Goal: Task Accomplishment & Management: Use online tool/utility

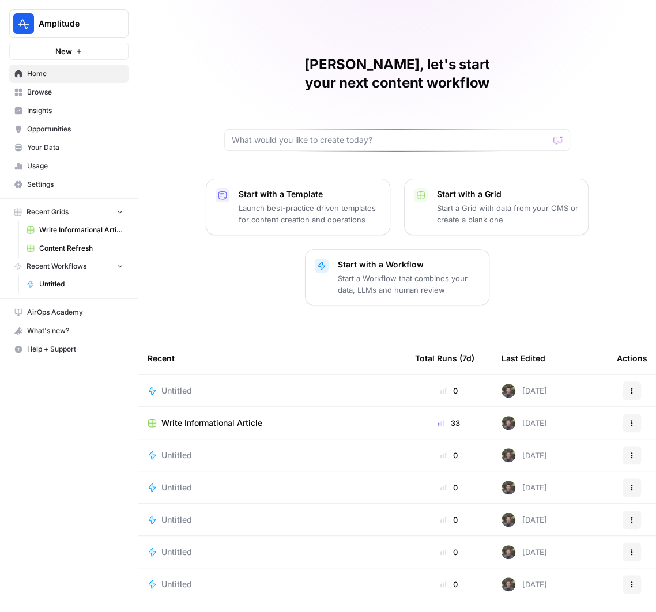
click at [198, 417] on span "Write Informational Article" at bounding box center [211, 423] width 101 height 12
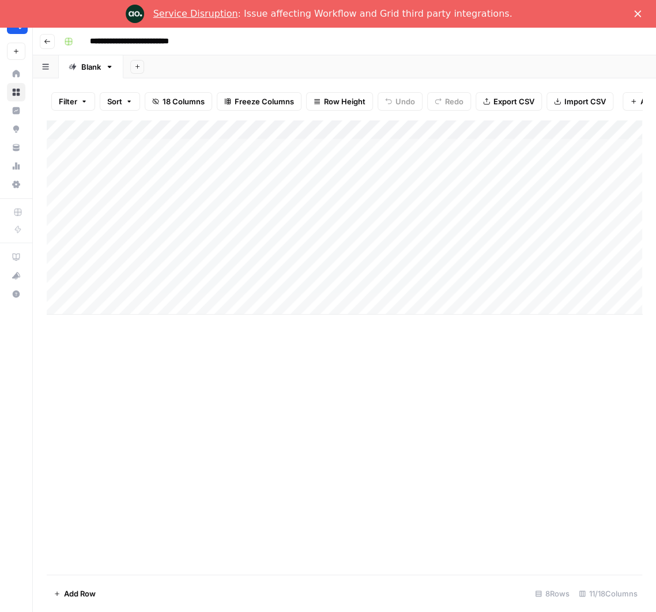
click at [221, 18] on link "Service Disruption" at bounding box center [195, 13] width 85 height 11
click at [368, 365] on div "Add Column" at bounding box center [345, 347] width 596 height 455
click at [564, 265] on div "Add Column" at bounding box center [345, 217] width 596 height 195
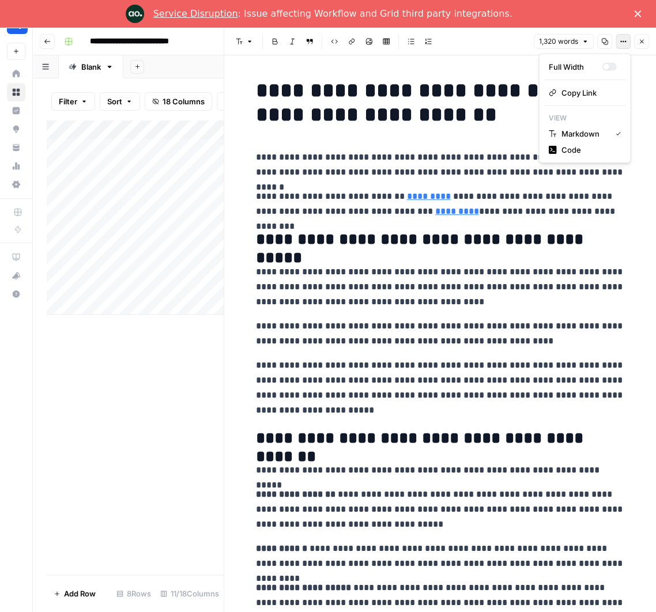
click at [627, 46] on button "Options" at bounding box center [623, 41] width 15 height 15
click at [477, 80] on h1 "**********" at bounding box center [440, 102] width 369 height 48
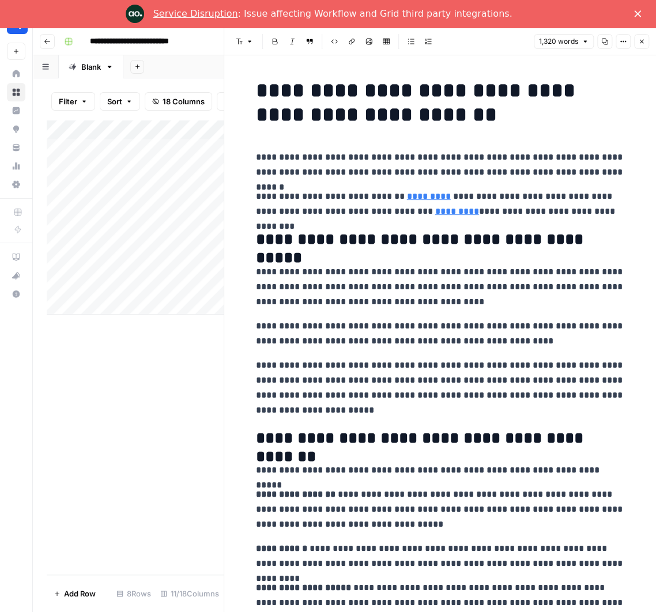
click at [623, 39] on icon "button" at bounding box center [623, 41] width 7 height 7
click at [353, 41] on icon "button" at bounding box center [352, 42] width 6 height 6
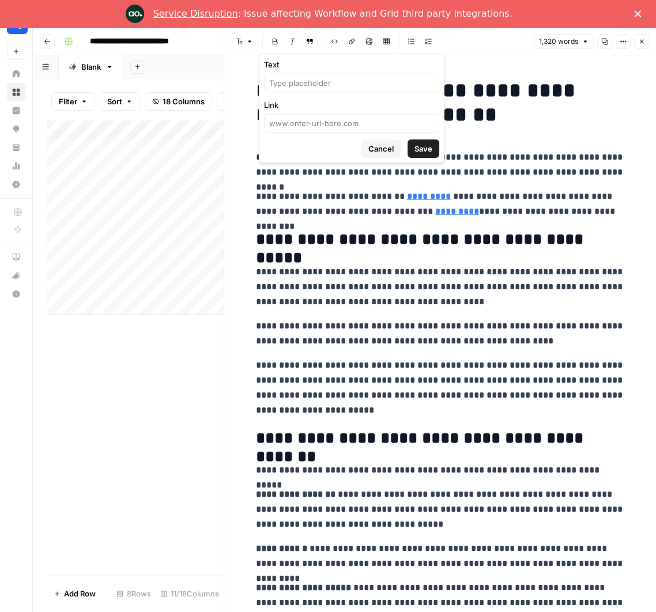
click at [353, 41] on icon "button" at bounding box center [352, 42] width 6 height 6
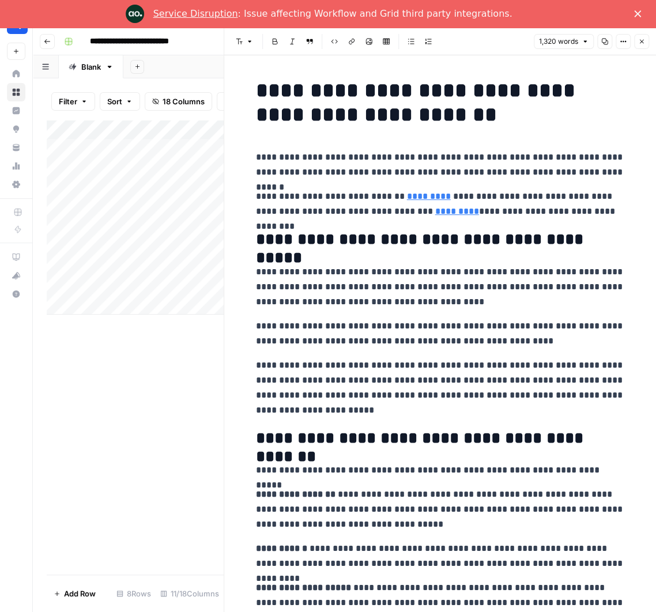
click at [640, 12] on icon "Close" at bounding box center [637, 13] width 7 height 7
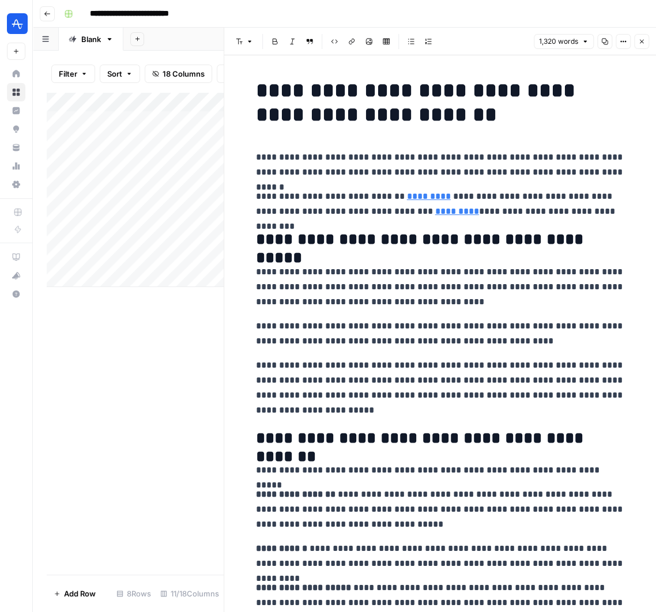
click at [627, 42] on button "Options" at bounding box center [623, 41] width 15 height 15
click at [574, 91] on span "Copy Link" at bounding box center [588, 93] width 55 height 12
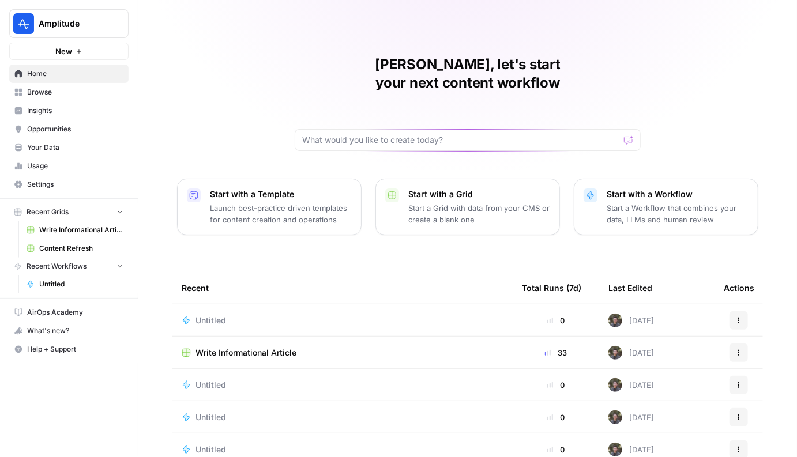
click at [51, 145] on span "Your Data" at bounding box center [75, 147] width 96 height 10
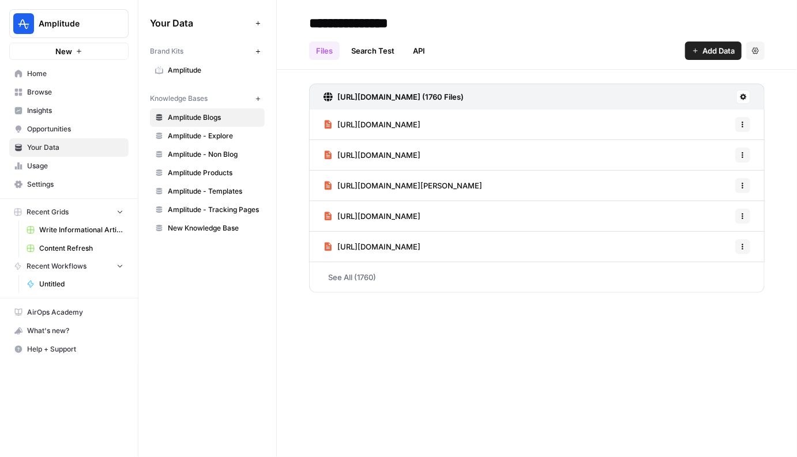
click at [47, 167] on span "Usage" at bounding box center [75, 166] width 96 height 10
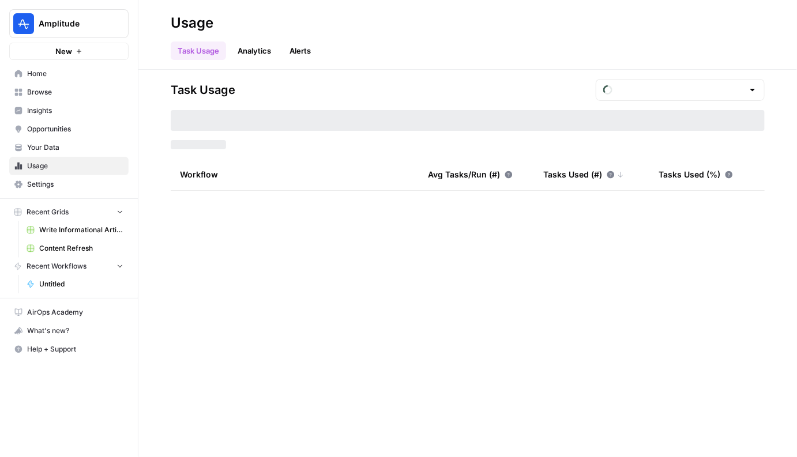
type input "August Tasks"
click at [434, 36] on div "Task Usage Analytics Alerts" at bounding box center [468, 46] width 594 height 28
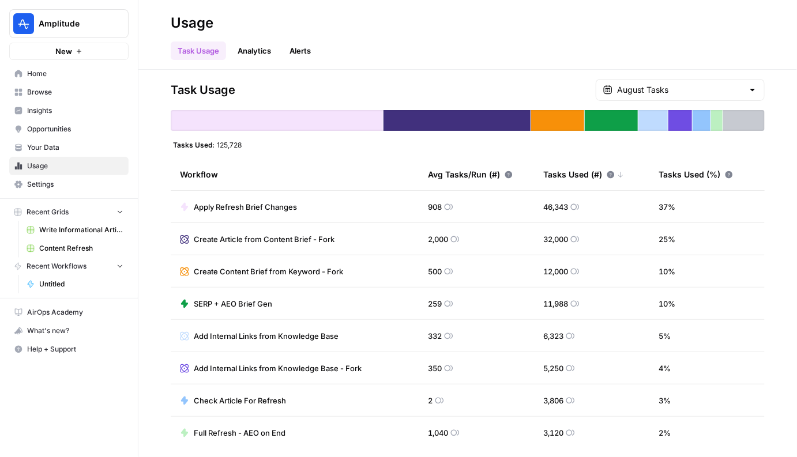
click at [434, 36] on div "Task Usage Analytics Alerts" at bounding box center [468, 46] width 594 height 28
click at [401, 28] on h2 "Usage" at bounding box center [468, 23] width 594 height 18
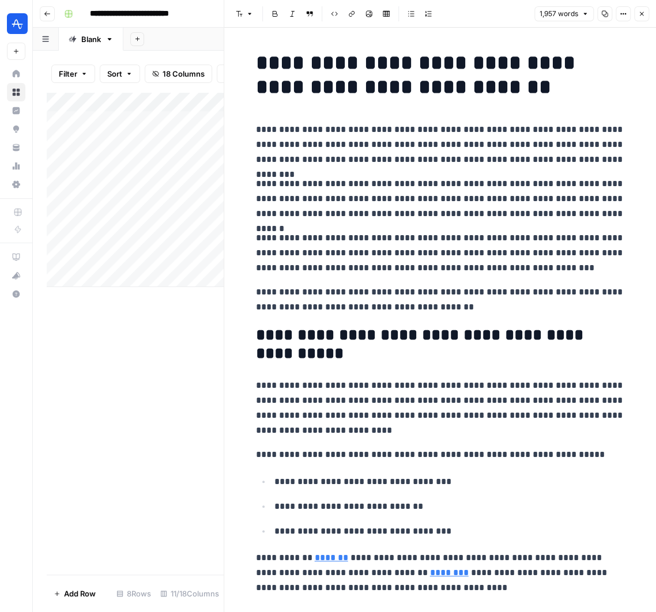
scroll to position [2460, 0]
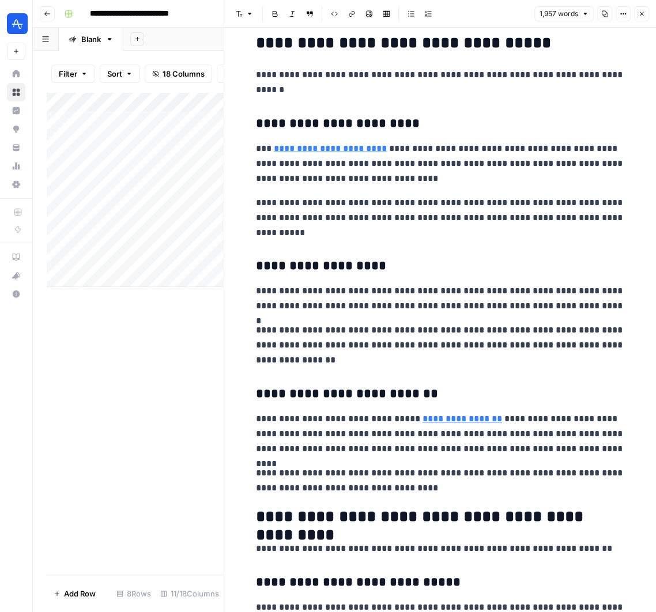
click at [46, 20] on button "Go back" at bounding box center [47, 13] width 15 height 15
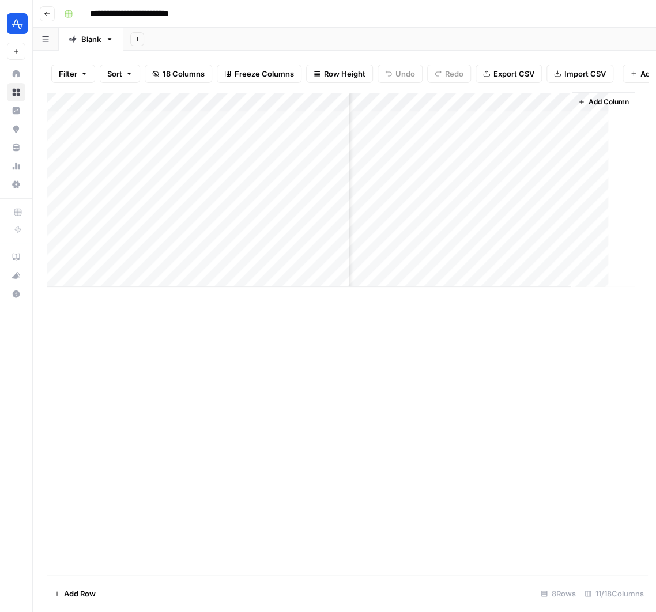
scroll to position [0, 1030]
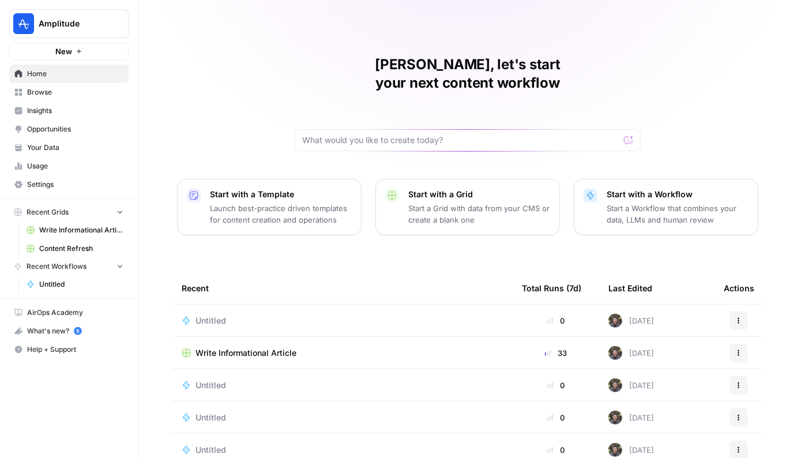
click at [273, 347] on span "Write Informational Article" at bounding box center [245, 353] width 101 height 12
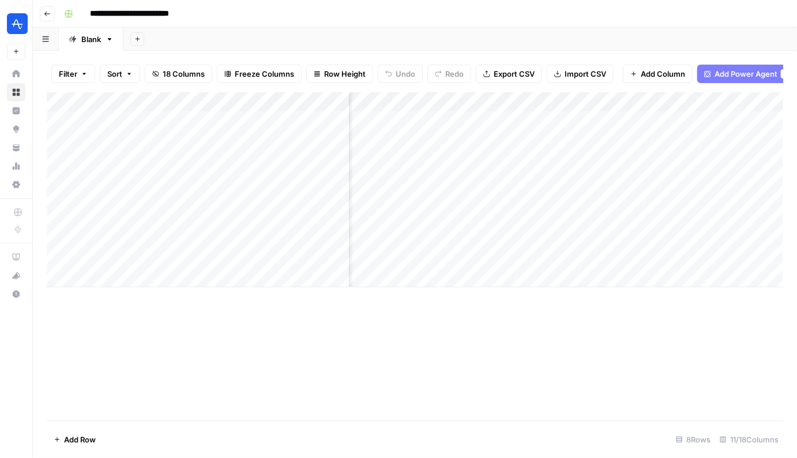
scroll to position [0, 692]
drag, startPoint x: 620, startPoint y: 99, endPoint x: 690, endPoint y: 98, distance: 70.3
click at [690, 98] on div "Add Column" at bounding box center [415, 189] width 736 height 195
drag, startPoint x: 616, startPoint y: 99, endPoint x: 704, endPoint y: 106, distance: 88.4
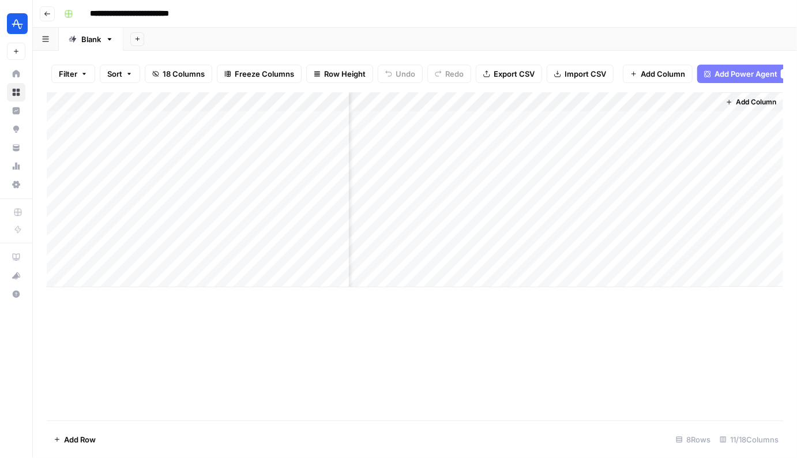
click at [698, 104] on div "Add Column" at bounding box center [415, 189] width 736 height 195
drag, startPoint x: 696, startPoint y: 99, endPoint x: 731, endPoint y: 99, distance: 34.6
click at [724, 99] on div "Add Column" at bounding box center [415, 189] width 736 height 195
click at [537, 103] on div "Add Column" at bounding box center [415, 189] width 736 height 195
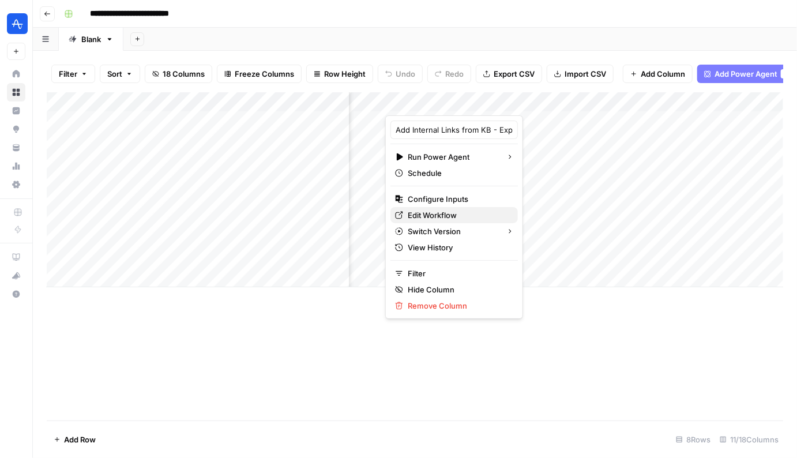
click at [448, 217] on span "Edit Workflow" at bounding box center [458, 215] width 101 height 12
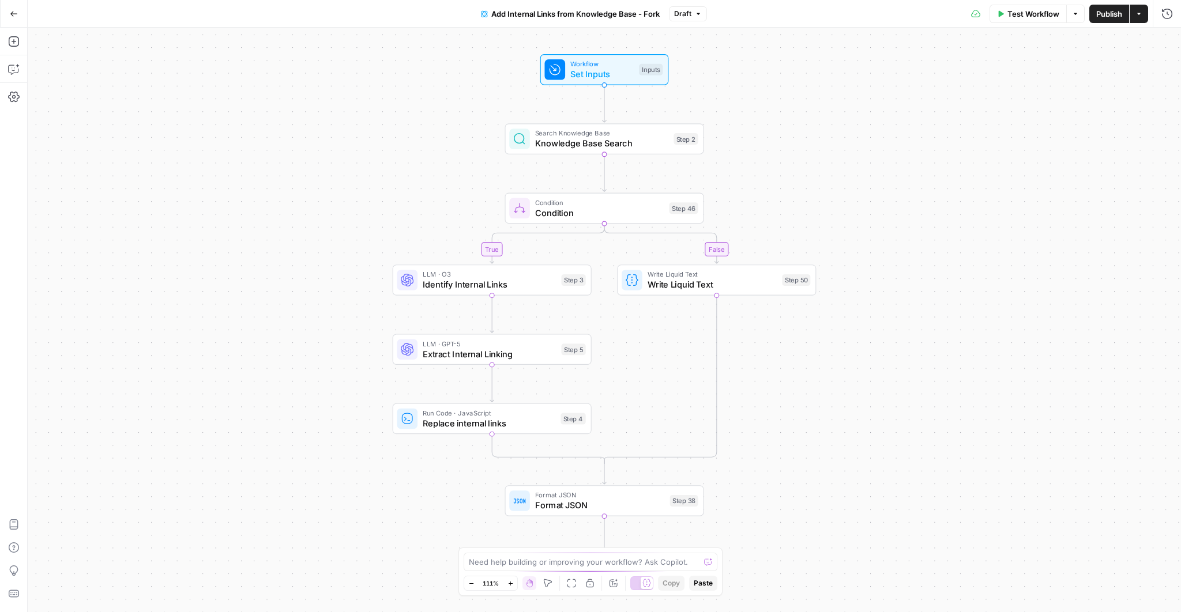
click at [800, 340] on div "true false Workflow Set Inputs Inputs Search Knowledge Base Knowledge Base Sear…" at bounding box center [604, 320] width 1153 height 585
click at [604, 169] on icon "Edge from step_2 to step_46" at bounding box center [605, 172] width 4 height 37
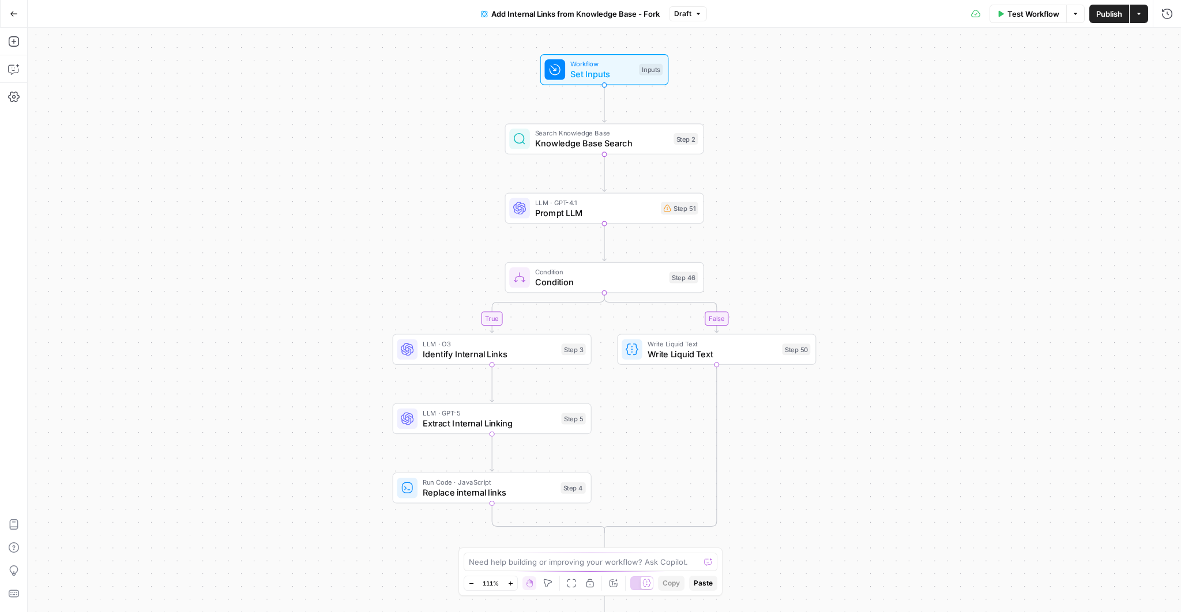
click at [579, 191] on div "true false Workflow Set Inputs Inputs Search Knowledge Base Knowledge Base Sear…" at bounding box center [604, 320] width 1153 height 585
click at [566, 204] on span "LLM · GPT-4.1" at bounding box center [595, 202] width 121 height 10
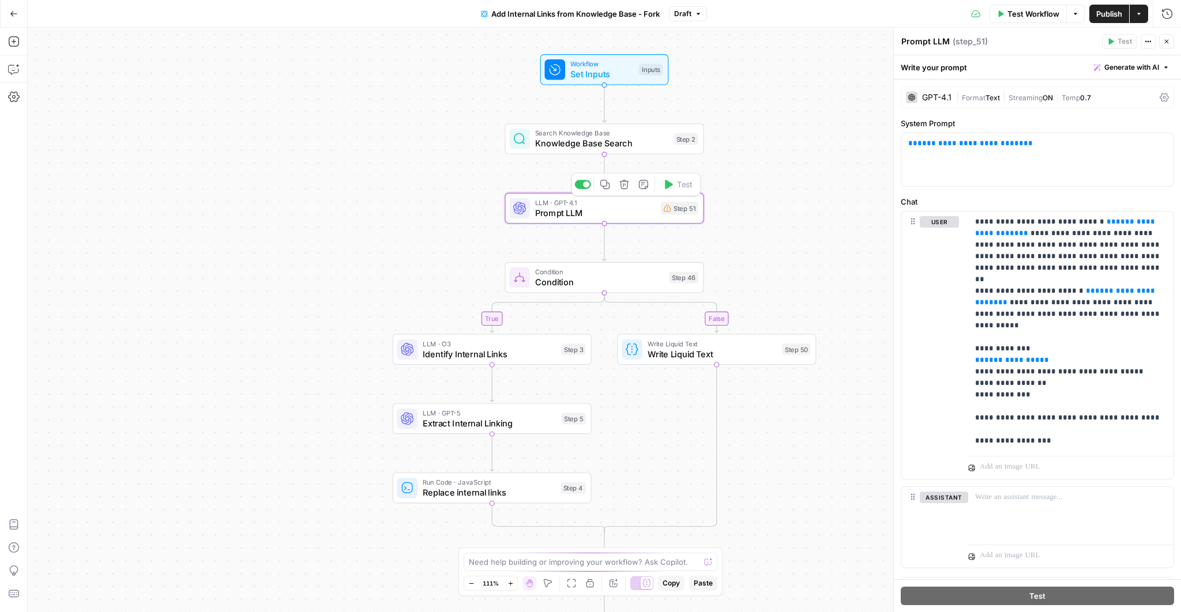
click at [624, 186] on icon "button" at bounding box center [623, 184] width 9 height 9
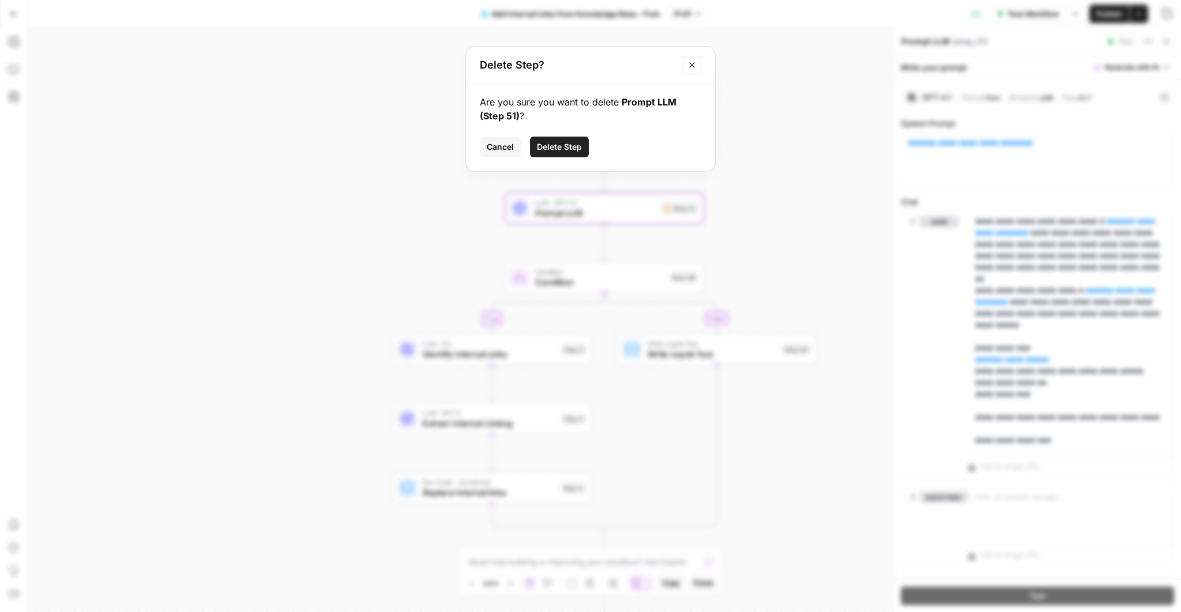
click at [543, 143] on span "Delete Step" at bounding box center [559, 147] width 45 height 12
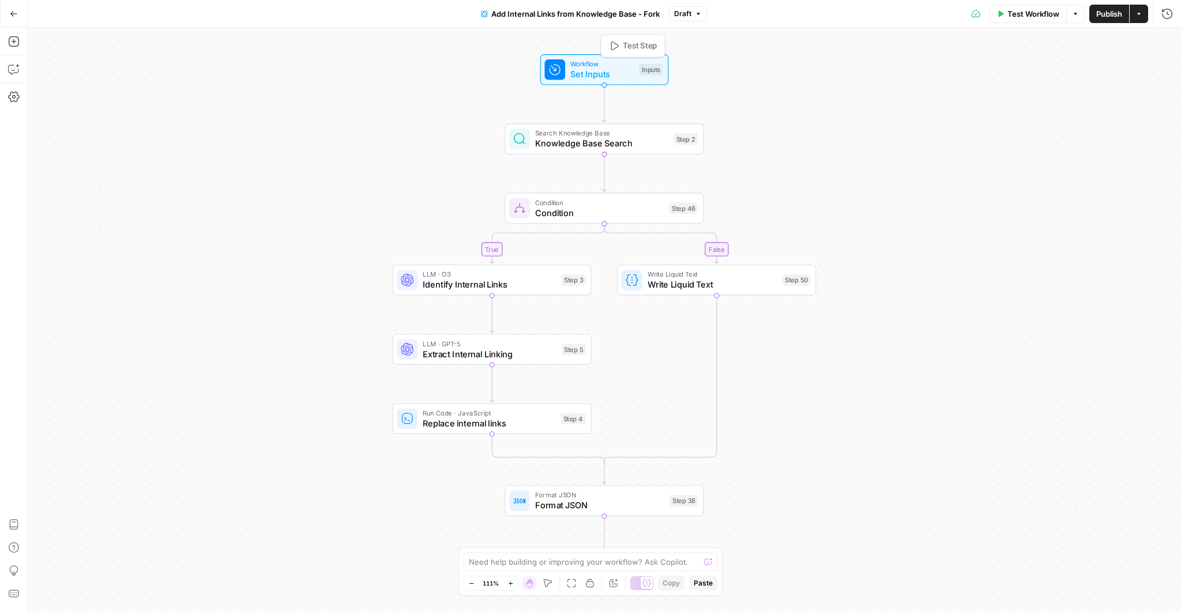
click at [608, 68] on span "Set Inputs" at bounding box center [601, 73] width 63 height 13
click at [800, 236] on div at bounding box center [1044, 231] width 256 height 22
click at [480, 286] on span "Identify Internal Links" at bounding box center [490, 284] width 134 height 13
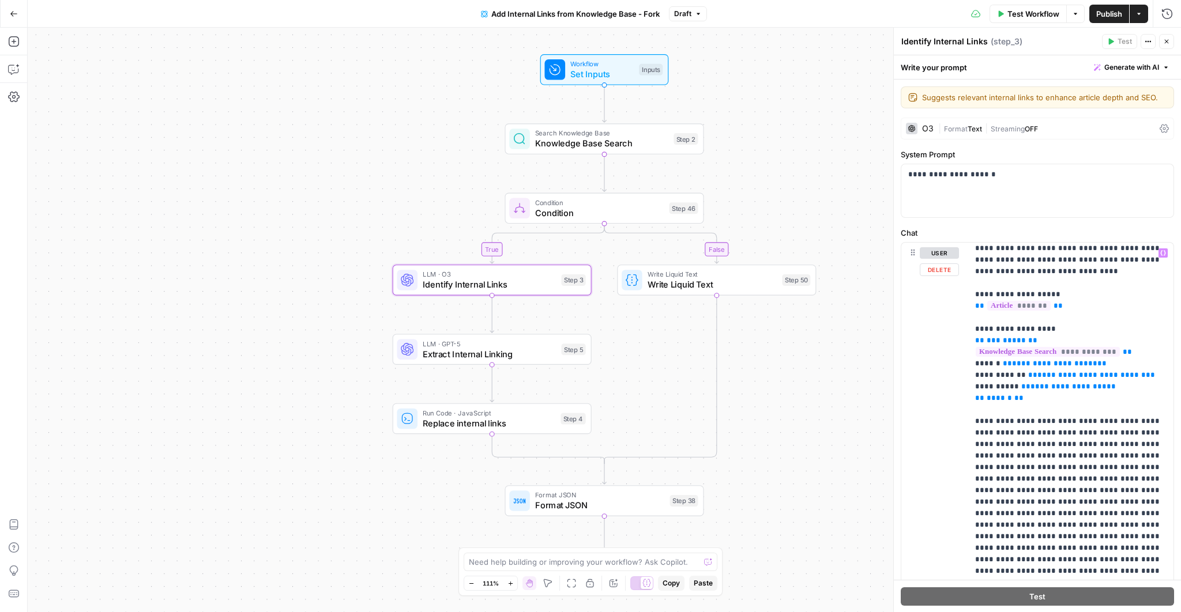
scroll to position [27, 0]
click at [800, 183] on div "**********" at bounding box center [1037, 190] width 272 height 53
click at [800, 302] on p "**********" at bounding box center [1071, 492] width 192 height 542
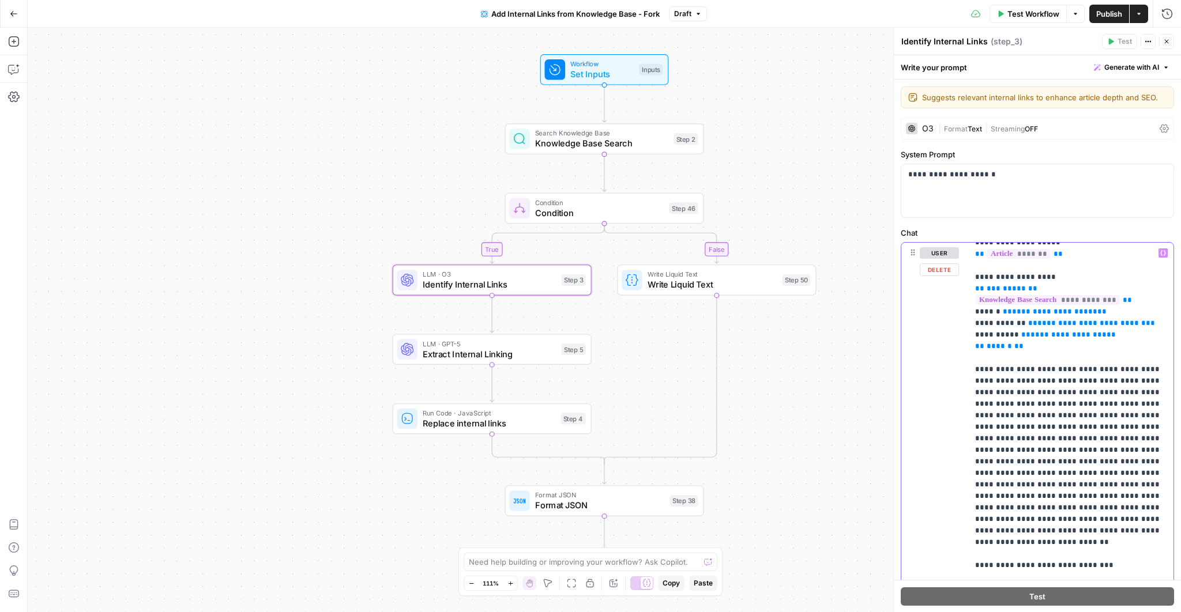
scroll to position [0, 0]
